Goal: Task Accomplishment & Management: Manage account settings

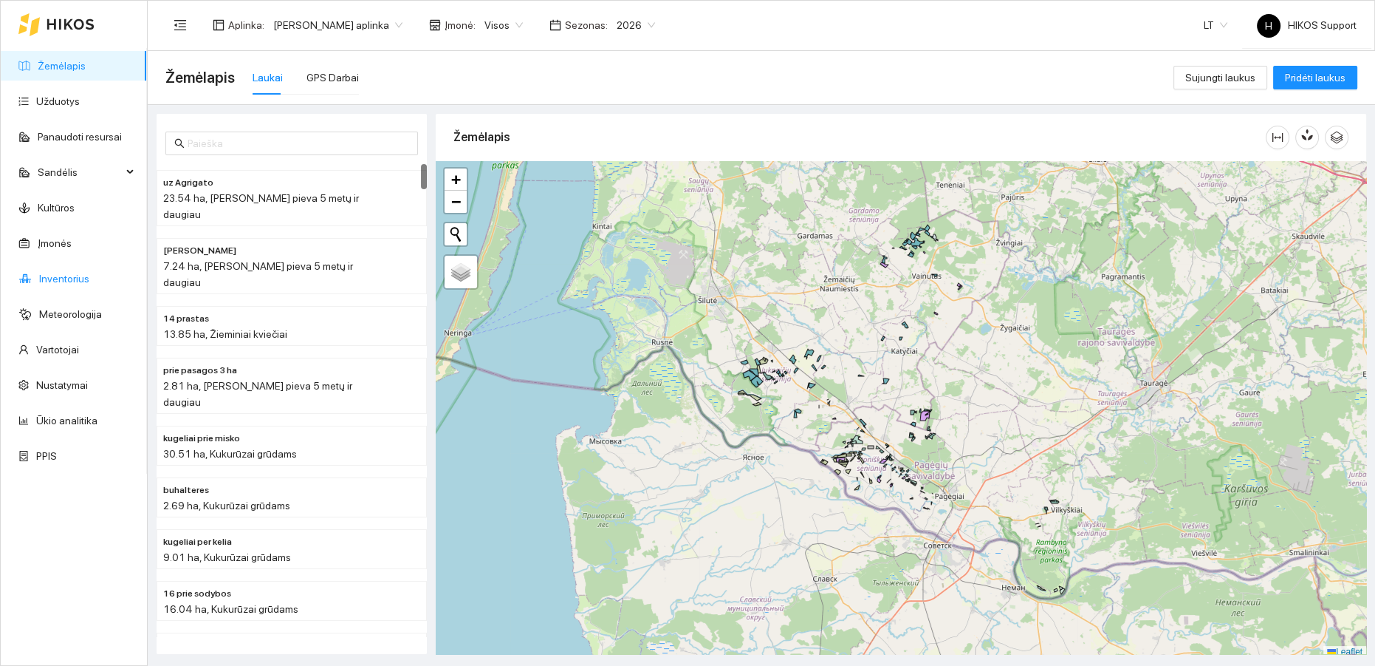
click at [62, 278] on link "Inventorius" at bounding box center [64, 279] width 50 height 12
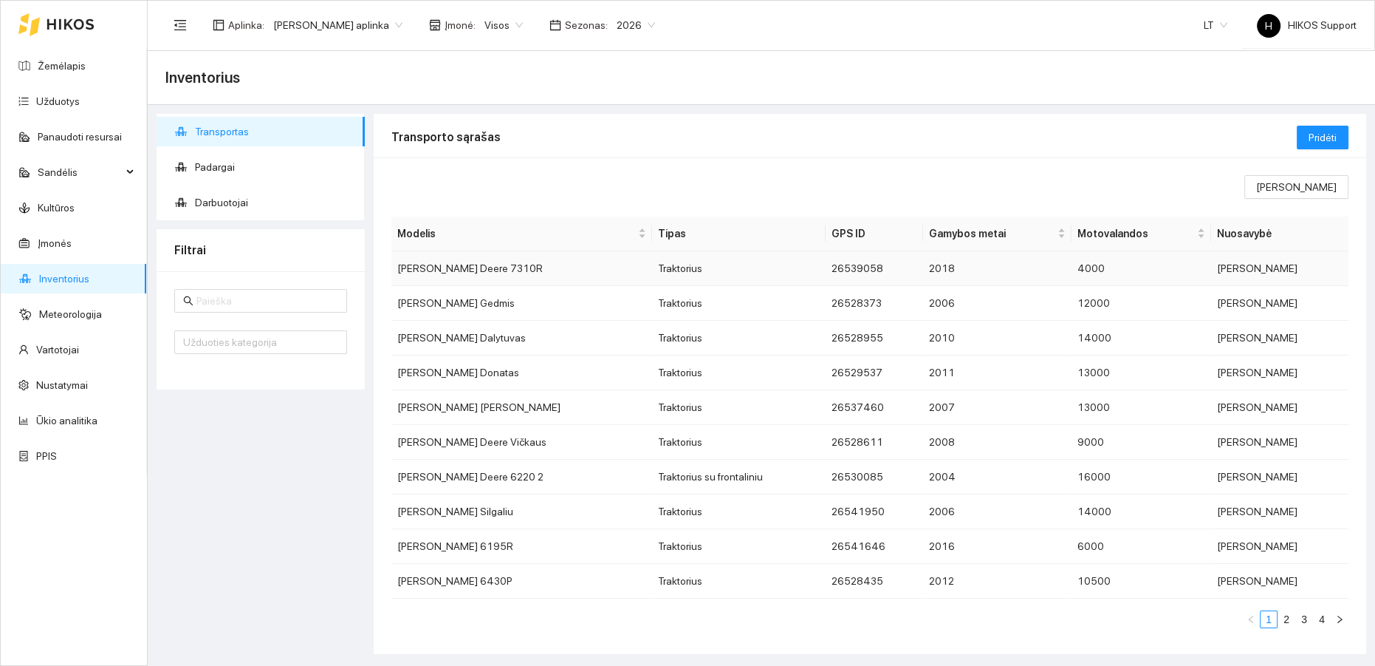
click at [673, 270] on td "Traktorius" at bounding box center [739, 268] width 174 height 35
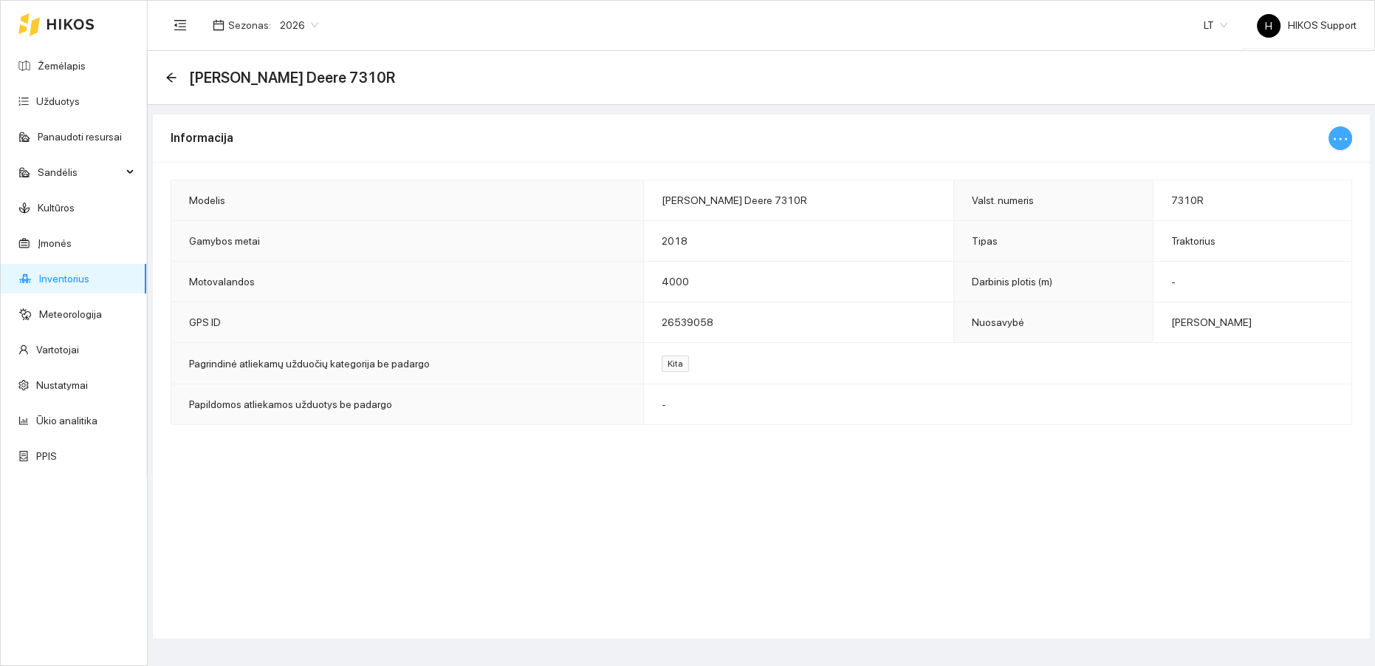
click at [1341, 134] on icon "ellipsis" at bounding box center [1341, 139] width 18 height 18
click at [1298, 165] on span "Keisti informaciją" at bounding box center [1309, 167] width 76 height 16
type input "[PERSON_NAME] Deere 7310R"
type input "7310R"
type input "2018"
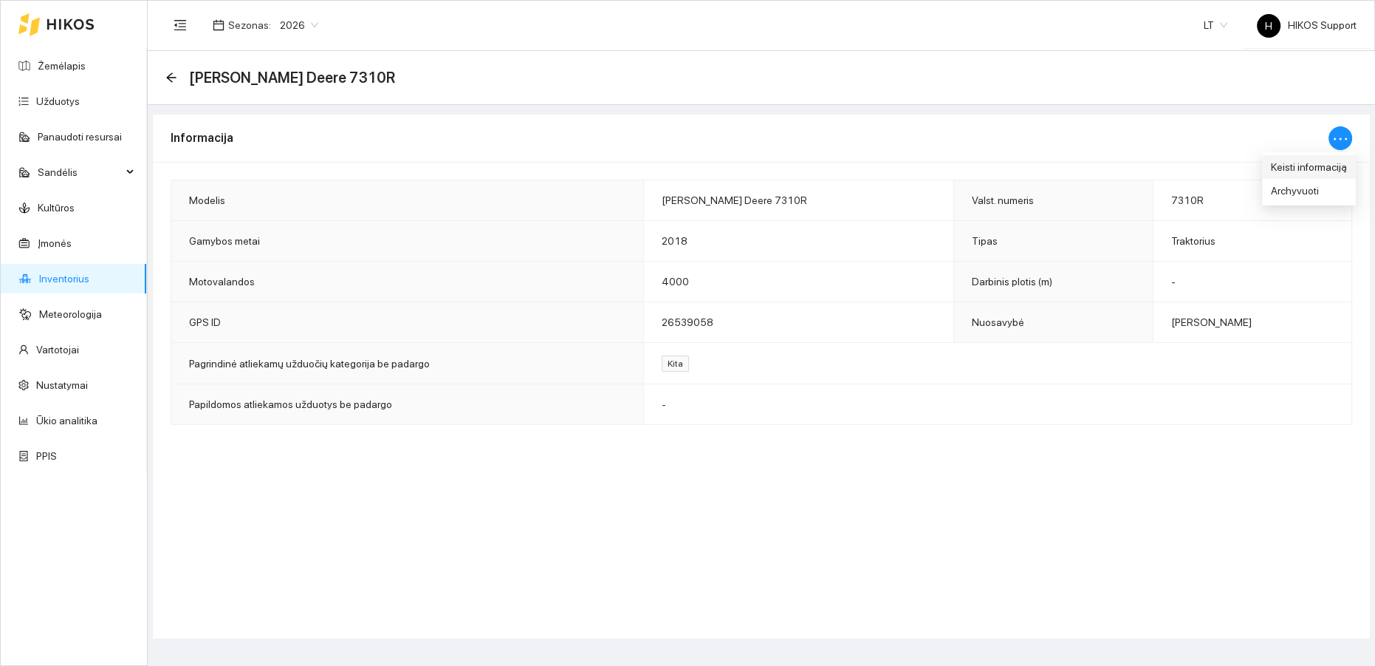
type input "4000"
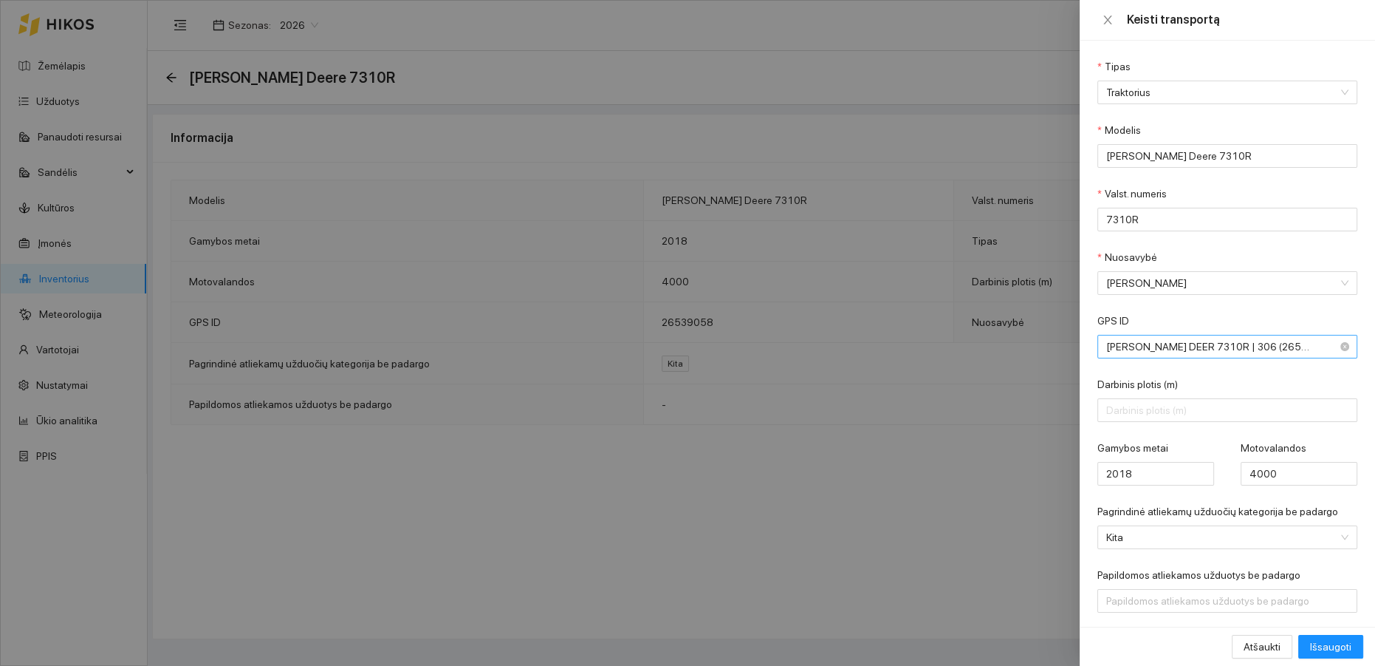
click at [1302, 348] on span "[PERSON_NAME] DEER 7310R | 306 (26539058)" at bounding box center [1218, 346] width 222 height 22
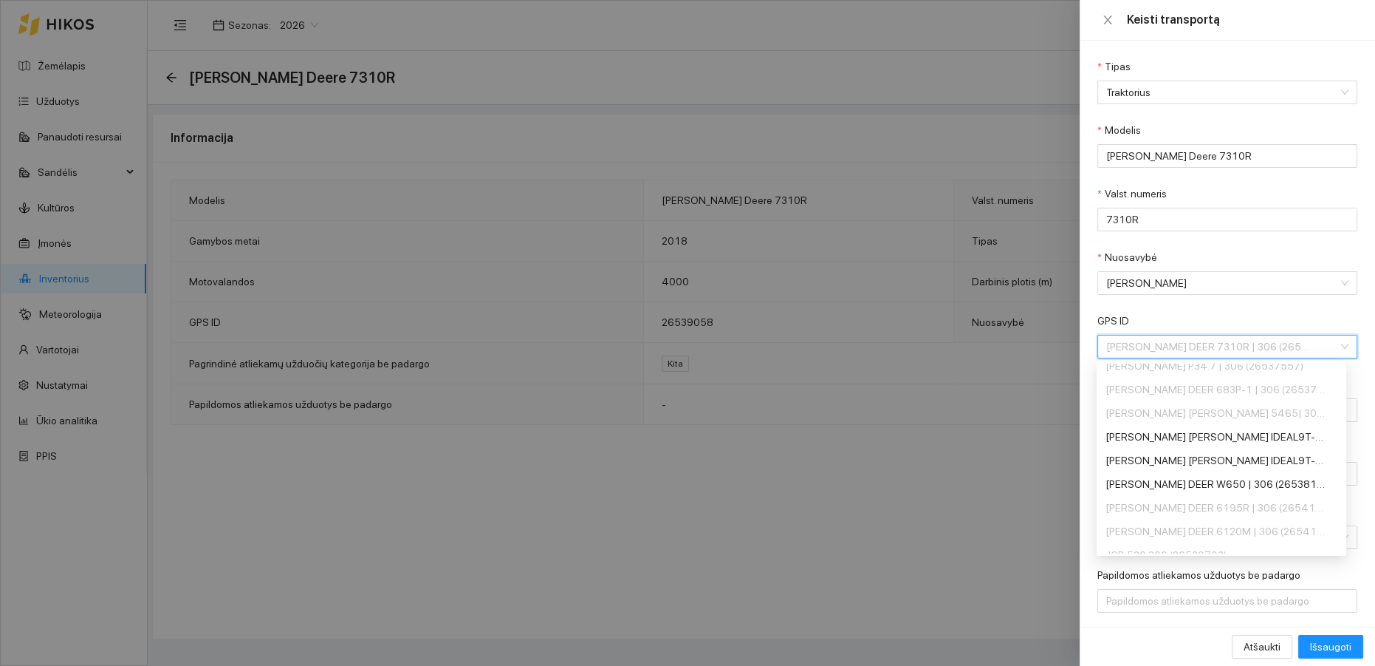
scroll to position [638, 0]
click at [1109, 19] on icon "close" at bounding box center [1108, 20] width 12 height 12
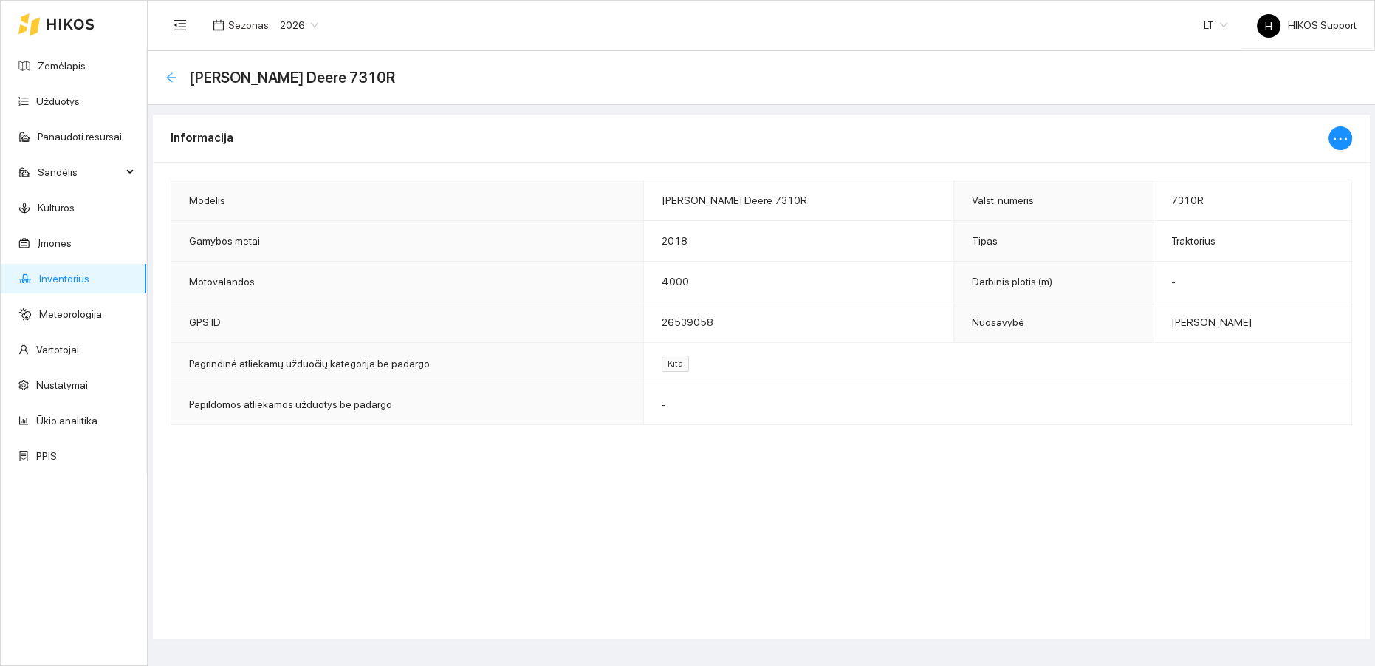
click at [171, 72] on icon "arrow-left" at bounding box center [171, 78] width 12 height 12
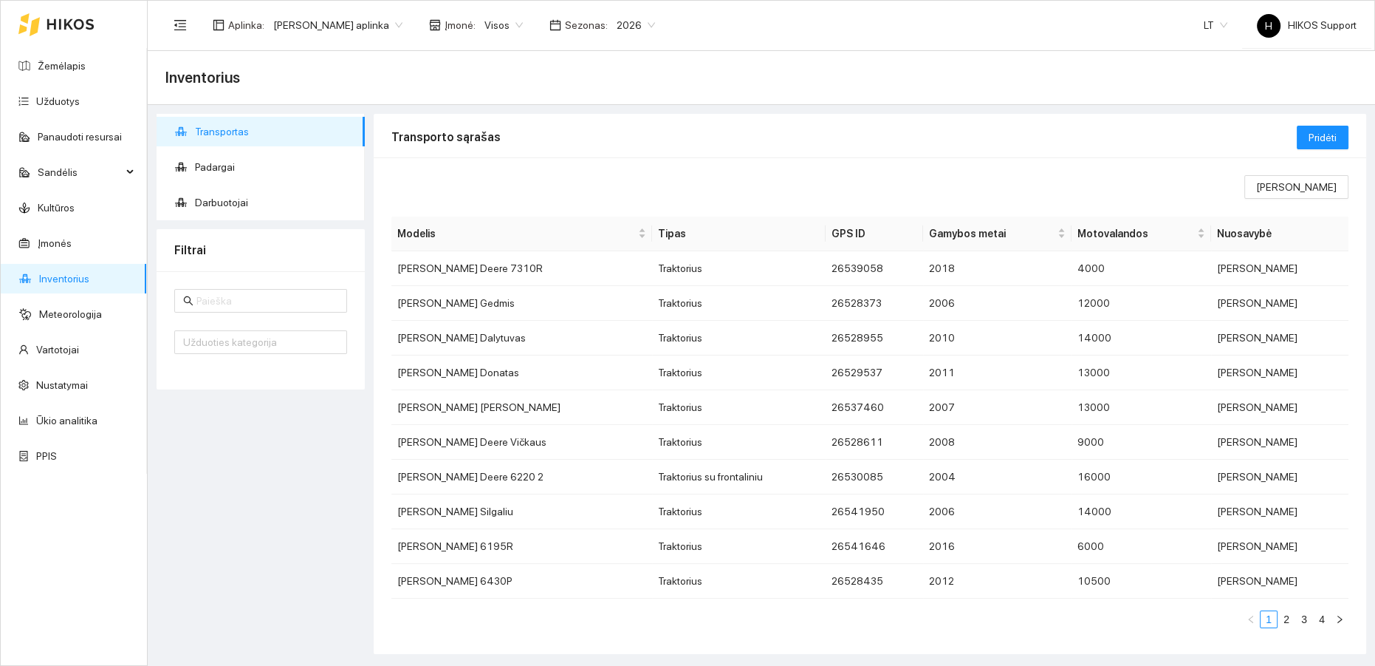
click at [1279, 617] on link "2" at bounding box center [1287, 619] width 16 height 16
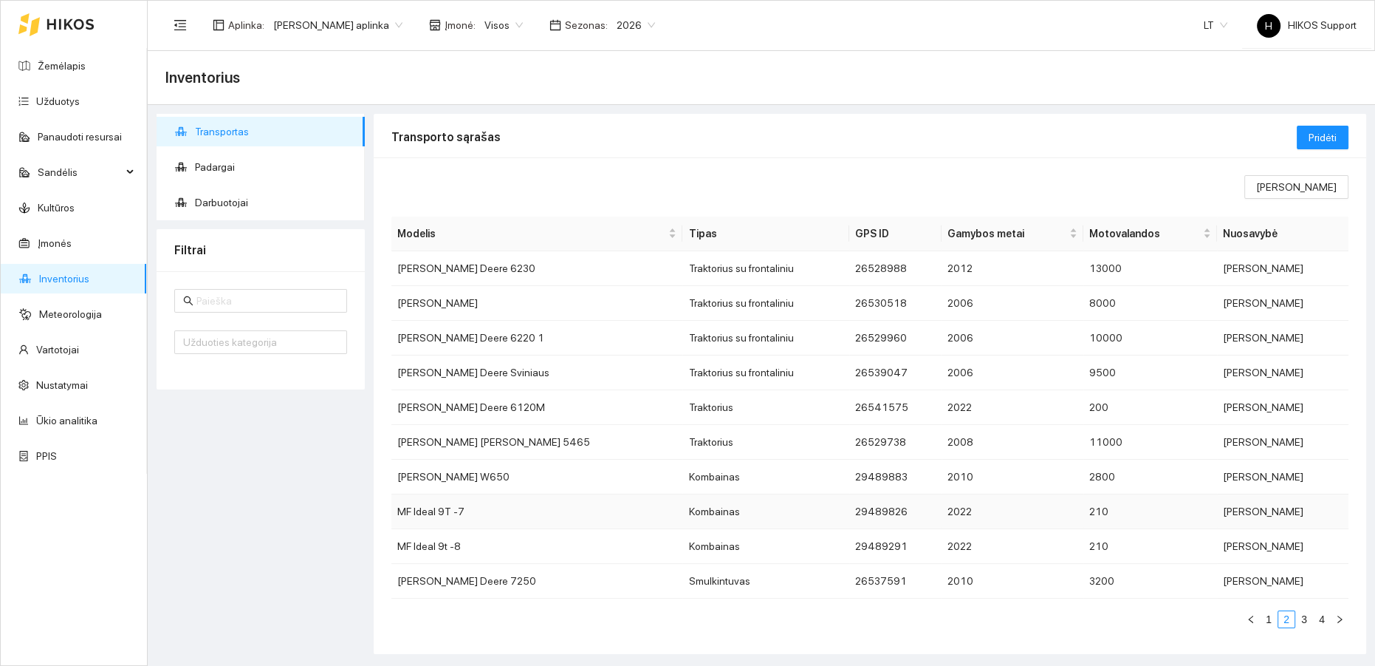
click at [683, 513] on td "Kombainas" at bounding box center [766, 511] width 166 height 35
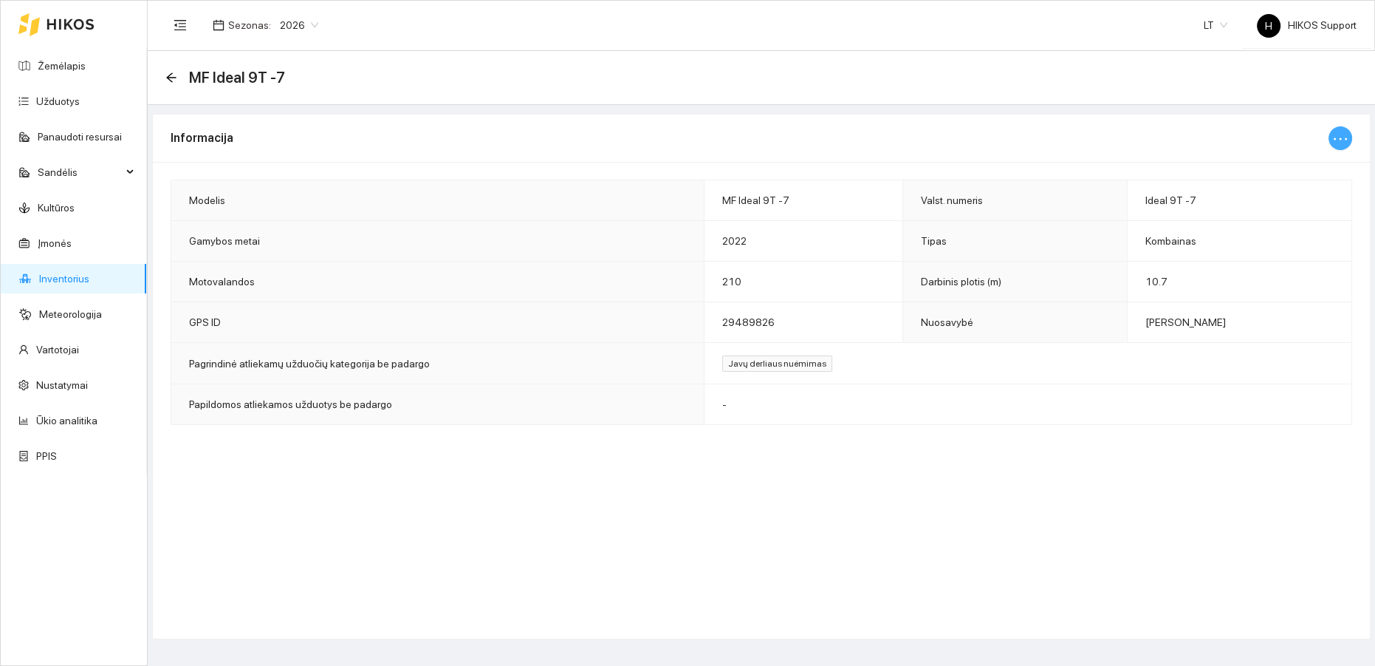
click at [1339, 136] on icon "ellipsis" at bounding box center [1341, 139] width 18 height 18
click at [1293, 167] on span "Keisti informaciją" at bounding box center [1309, 167] width 76 height 16
type input "MF Ideal 9T -7"
type input "Ideal 9T -7"
type input "10.7"
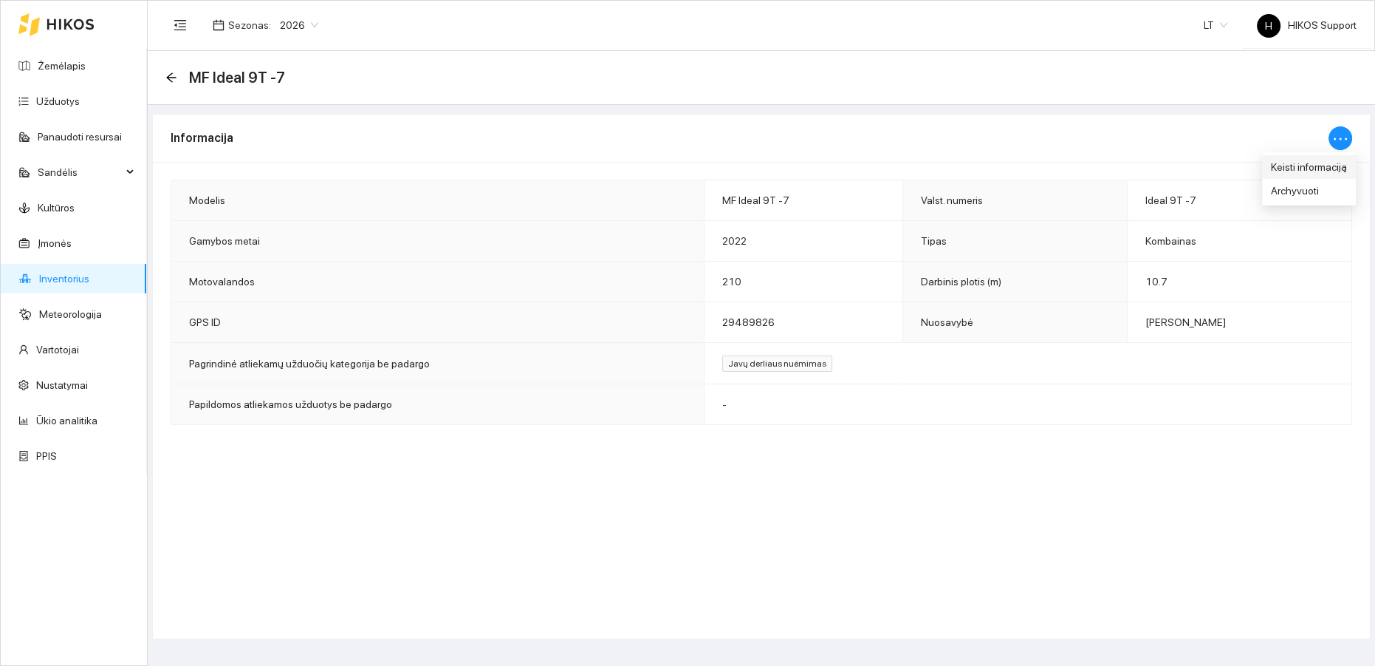
type input "2022"
type input "210"
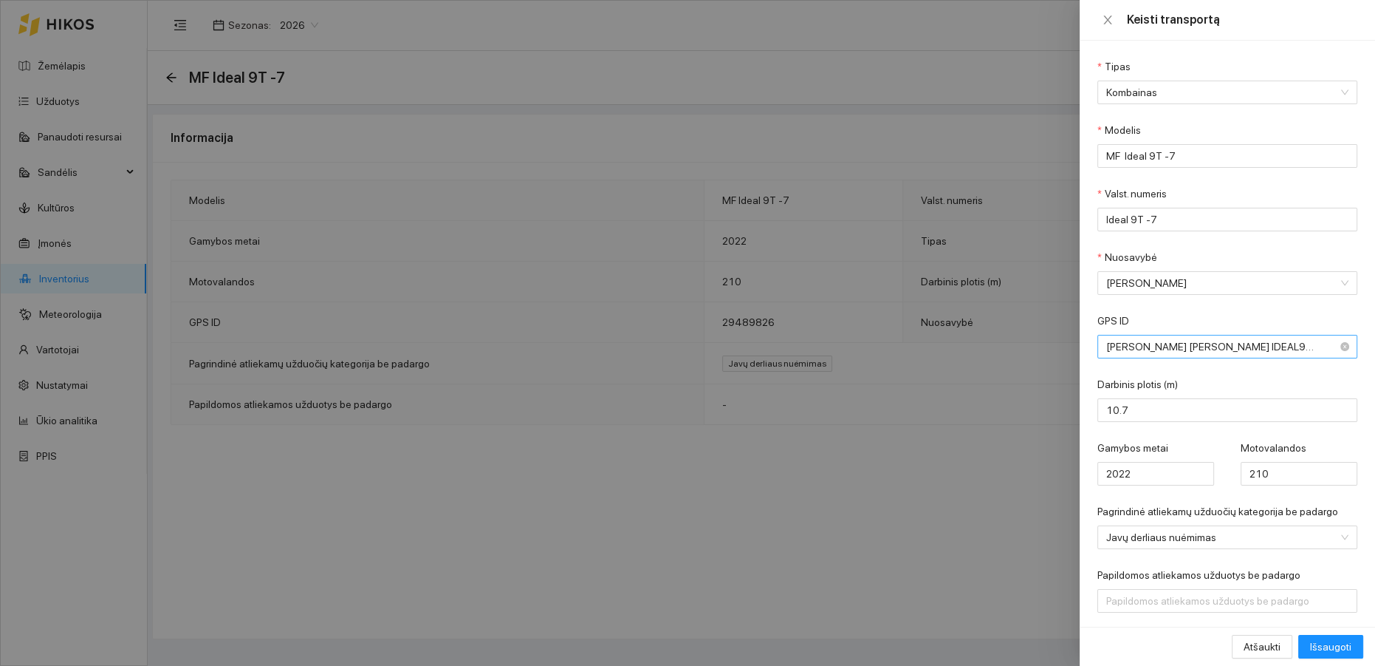
click at [1188, 351] on span "[PERSON_NAME] [PERSON_NAME] IDEAL9T-7 | 306 (29489826)" at bounding box center [1218, 346] width 222 height 22
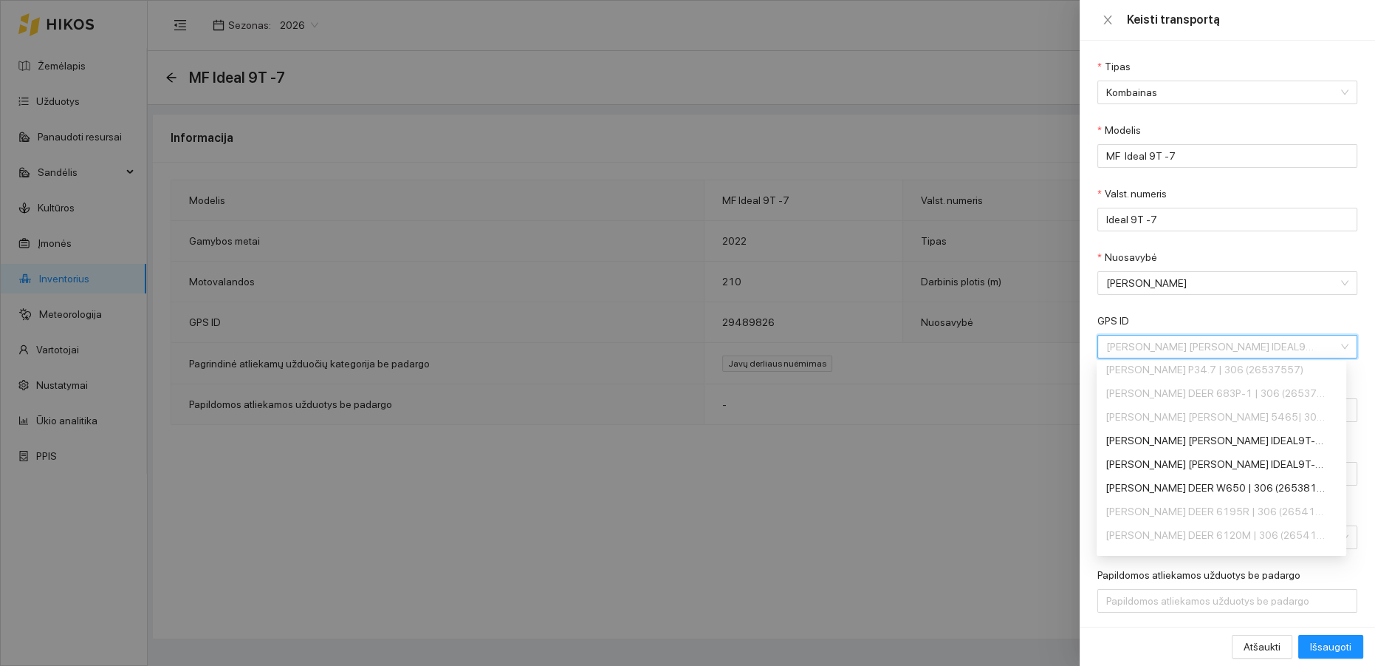
scroll to position [638, 0]
